Goal: Find specific page/section: Find specific page/section

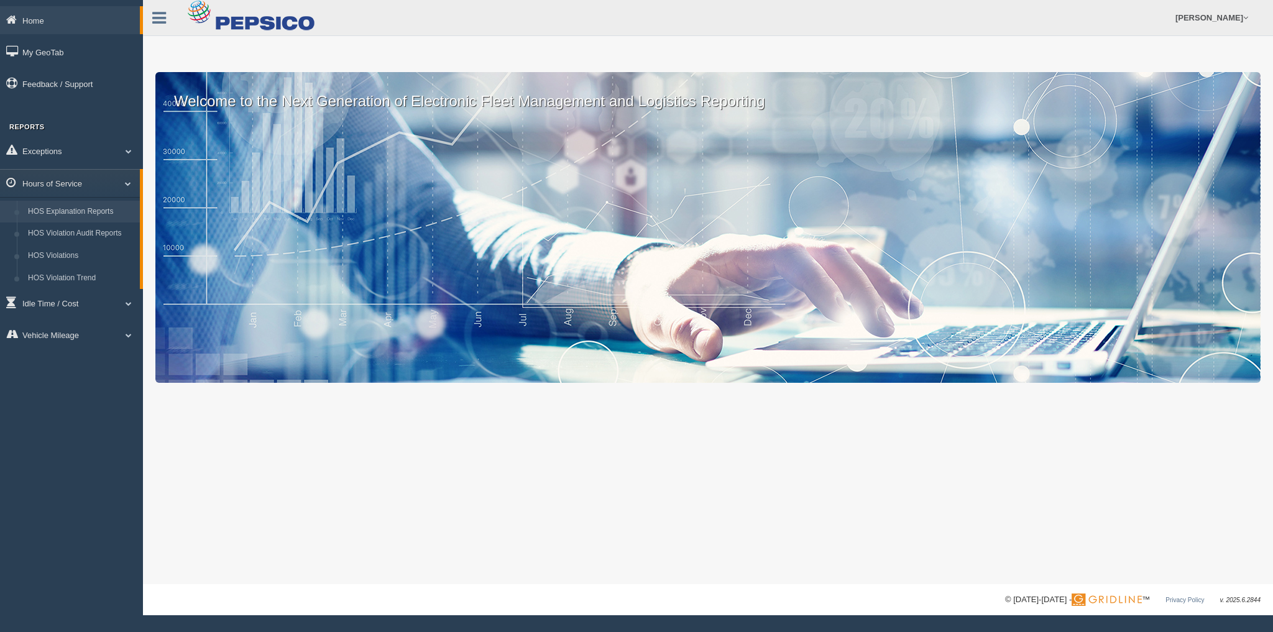
click at [117, 218] on link "HOS Explanation Reports" at bounding box center [80, 212] width 117 height 22
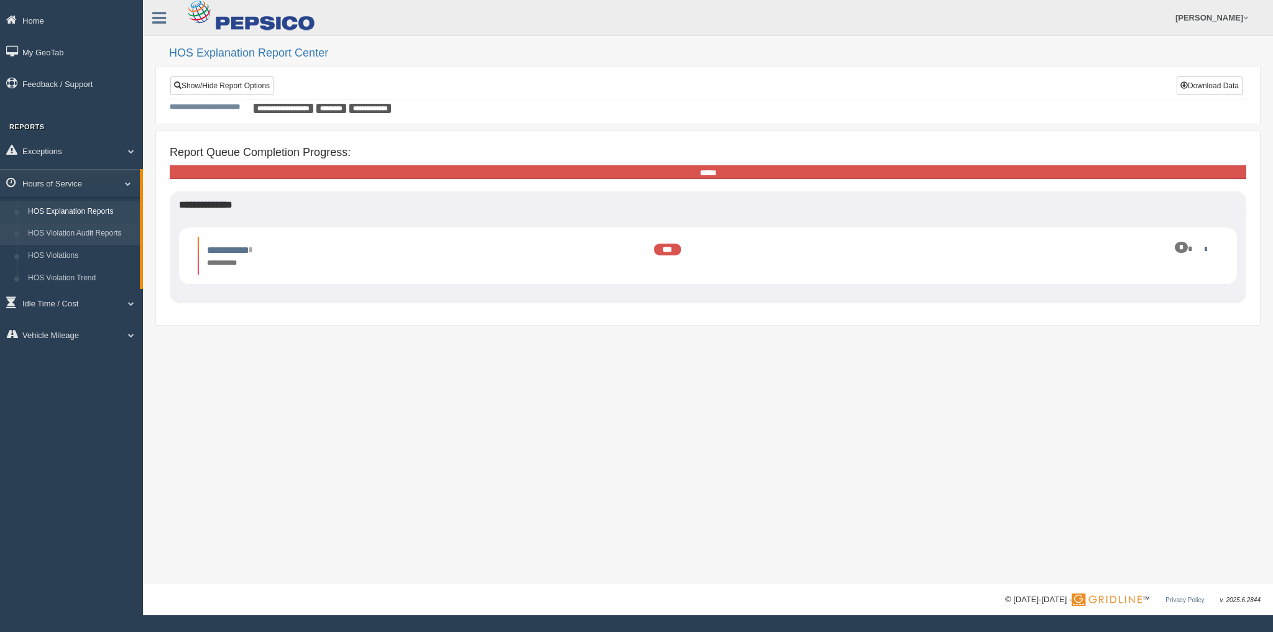
click at [75, 233] on link "HOS Violation Audit Reports" at bounding box center [80, 234] width 117 height 22
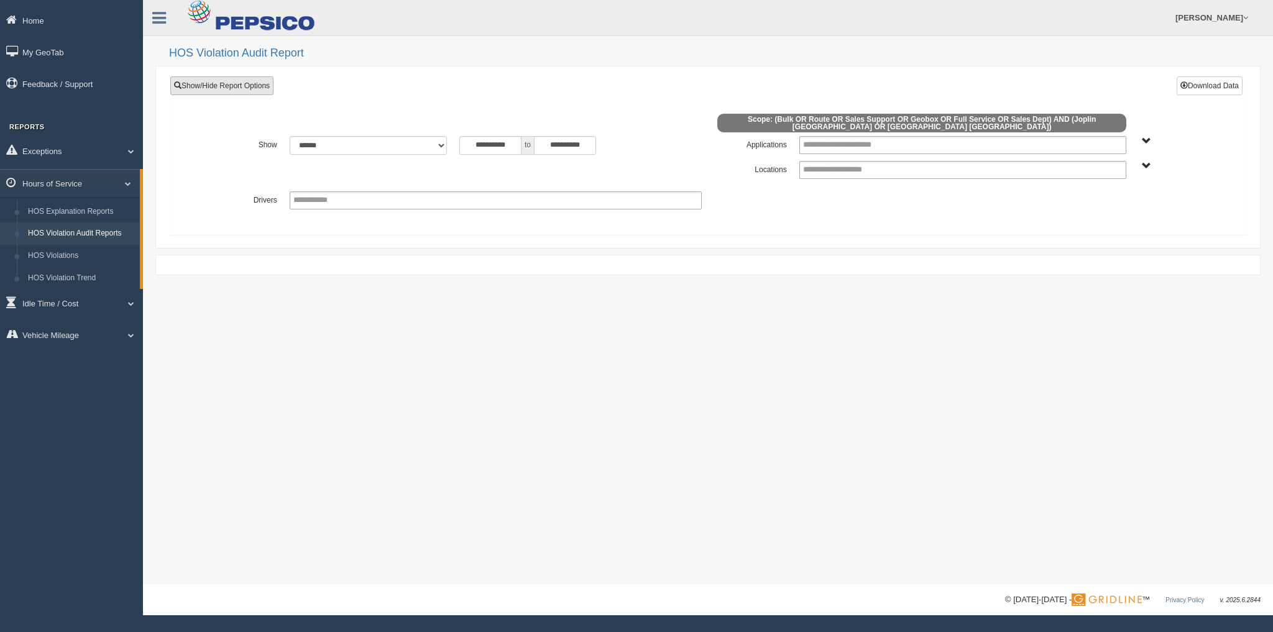
click at [192, 80] on link "Show/Hide Report Options" at bounding box center [221, 85] width 103 height 19
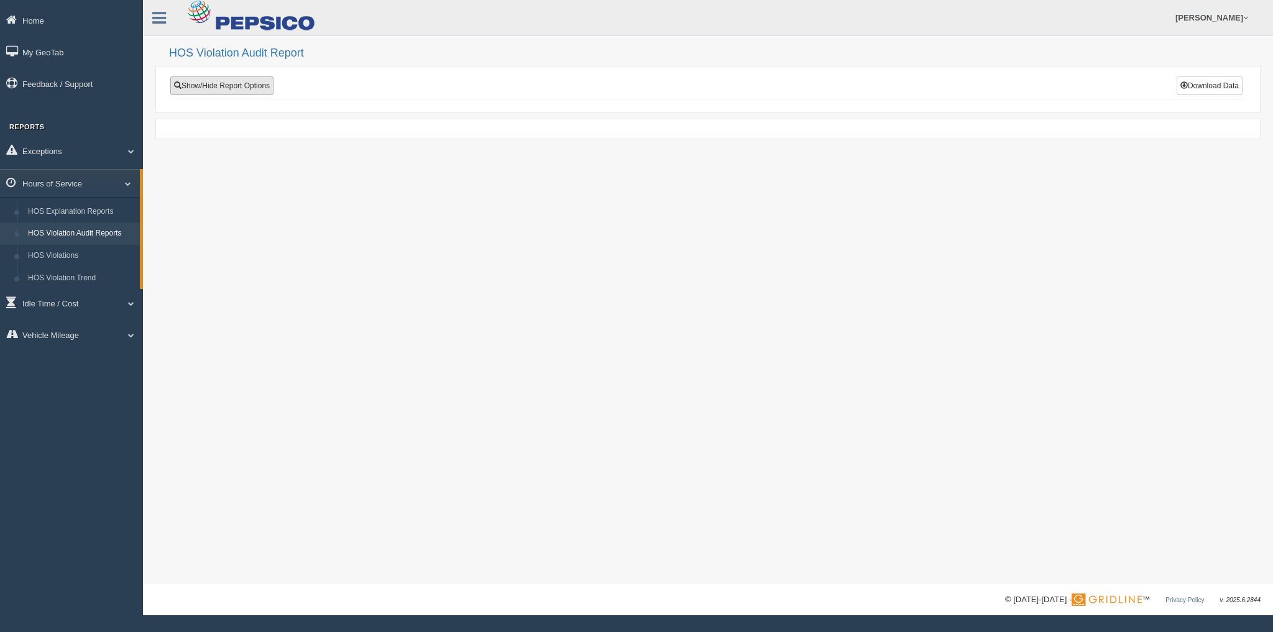
click at [192, 80] on link "Show/Hide Report Options" at bounding box center [221, 85] width 103 height 19
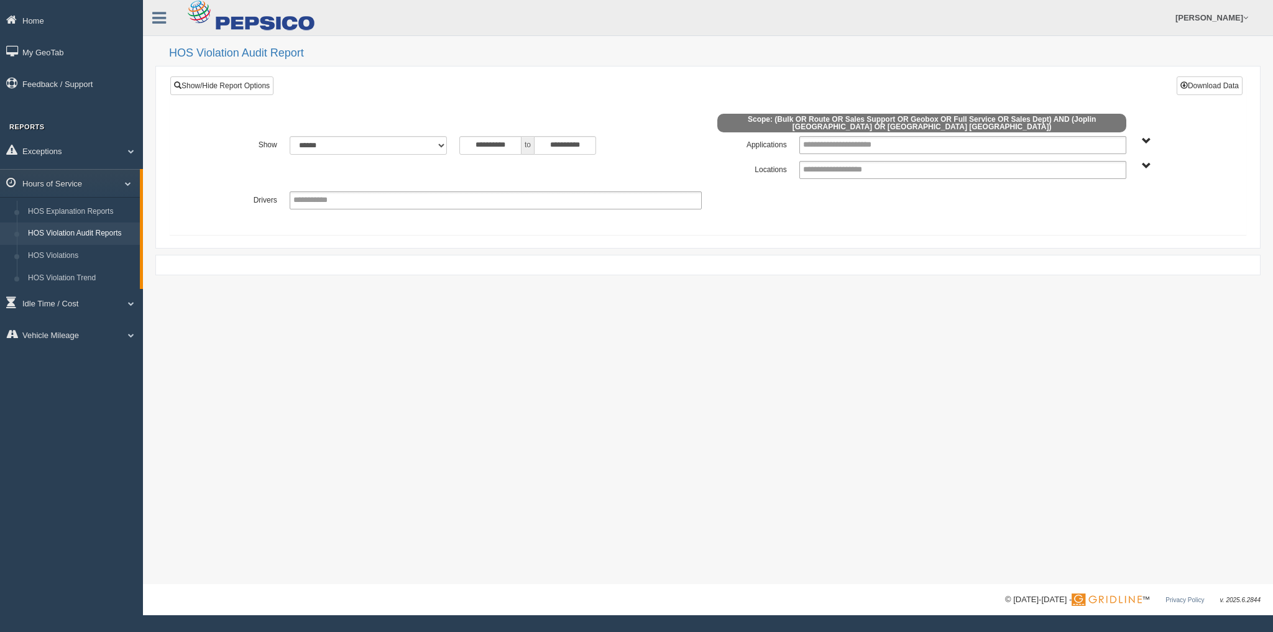
click at [1145, 162] on span "Joplin MO Springfield MO" at bounding box center [1146, 166] width 9 height 9
click at [1093, 226] on button "Springfield MO" at bounding box center [1138, 227] width 122 height 14
click at [1186, 86] on span at bounding box center [1184, 84] width 7 height 7
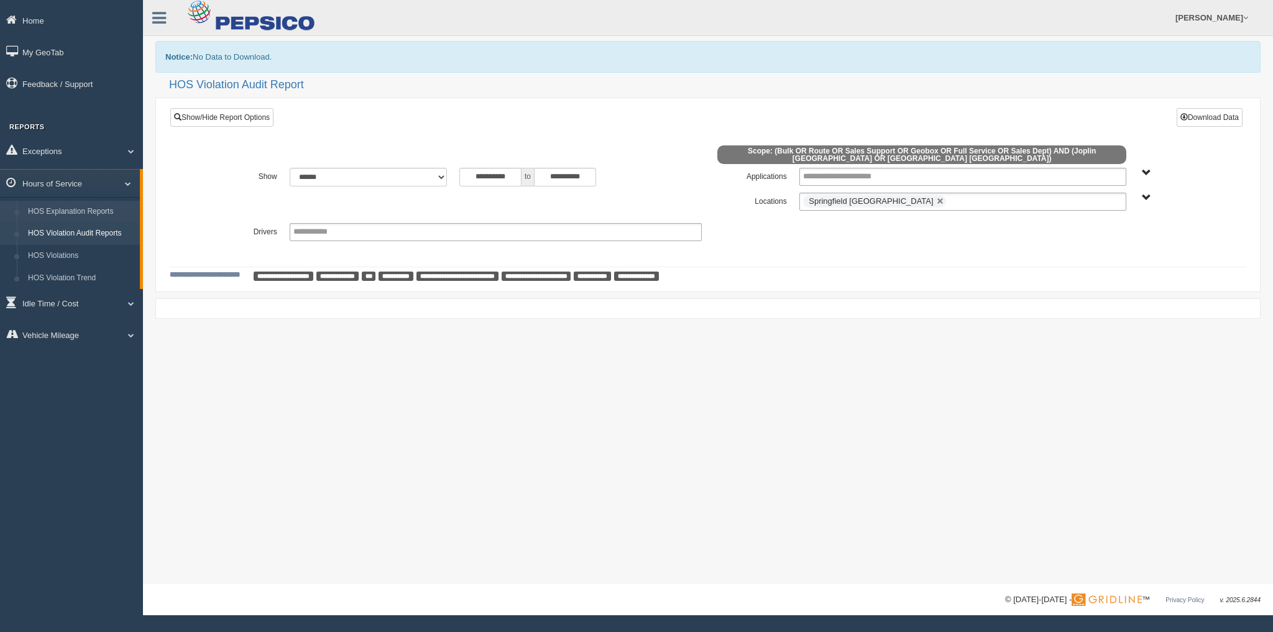
click at [89, 210] on link "HOS Explanation Reports" at bounding box center [80, 212] width 117 height 22
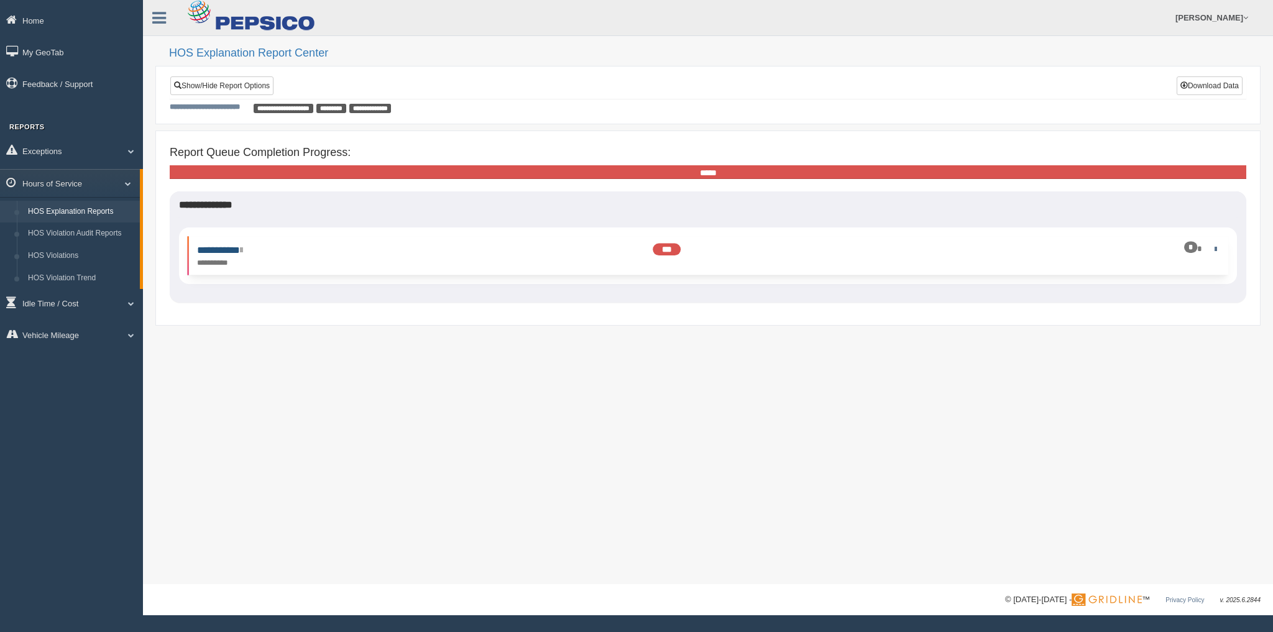
click at [213, 246] on link "**********" at bounding box center [219, 250] width 45 height 9
